Goal: Task Accomplishment & Management: Use online tool/utility

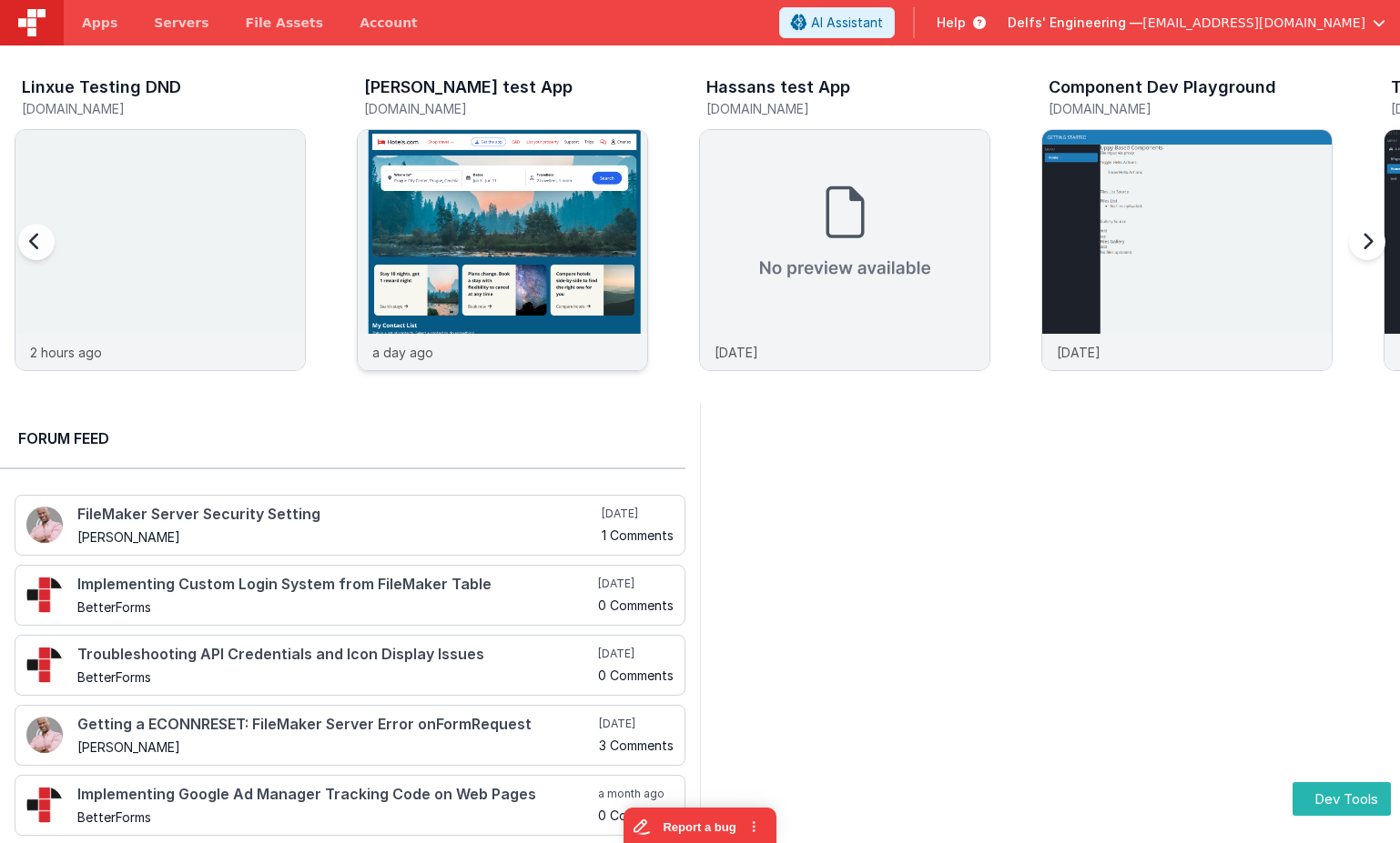
click at [580, 156] on img at bounding box center [502, 275] width 290 height 290
